Goal: Information Seeking & Learning: Learn about a topic

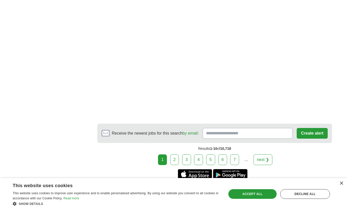
scroll to position [894, 0]
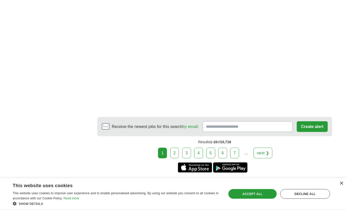
click at [178, 157] on link "2" at bounding box center [174, 153] width 9 height 11
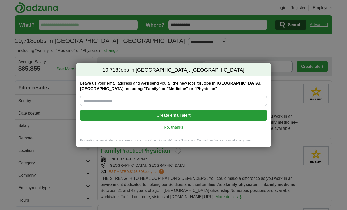
click at [174, 130] on link "No, thanks" at bounding box center [173, 128] width 179 height 6
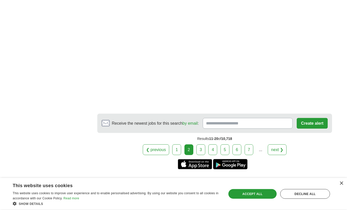
scroll to position [902, 0]
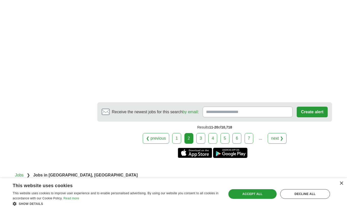
click at [200, 143] on link "3" at bounding box center [200, 138] width 9 height 11
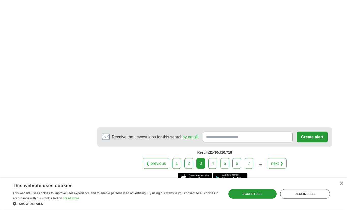
scroll to position [930, 0]
click at [214, 168] on link "4" at bounding box center [212, 163] width 9 height 11
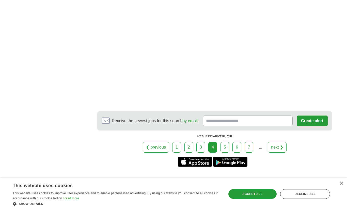
scroll to position [975, 0]
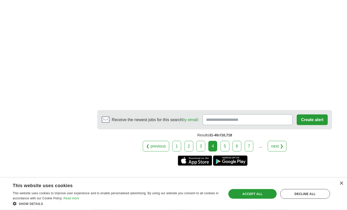
click at [224, 150] on link "5" at bounding box center [225, 146] width 9 height 11
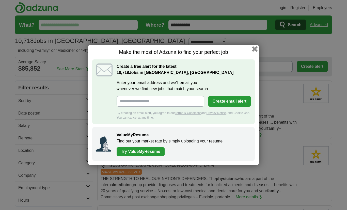
click at [253, 51] on button "button" at bounding box center [255, 49] width 6 height 6
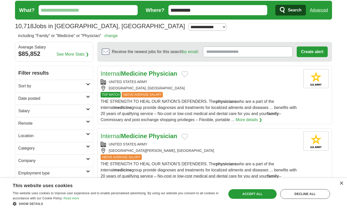
scroll to position [2, 0]
